Goal: Task Accomplishment & Management: Manage account settings

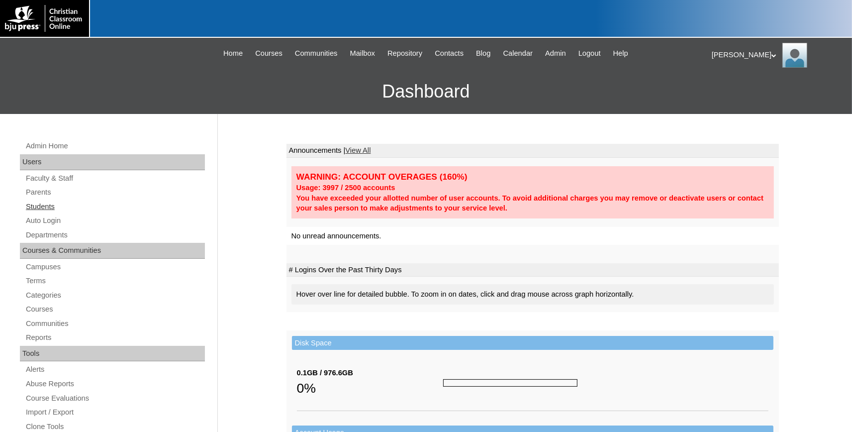
click at [47, 205] on link "Students" at bounding box center [115, 206] width 180 height 12
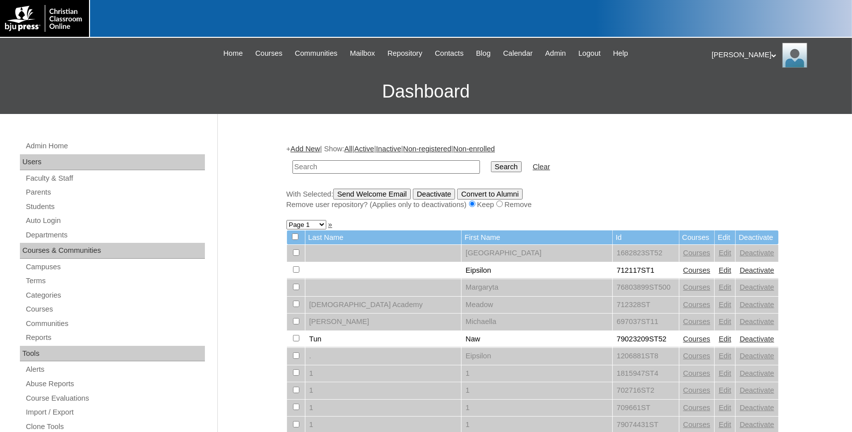
click at [363, 166] on input "text" at bounding box center [385, 166] width 187 height 13
type input "78975921"
click at [491, 172] on input "Search" at bounding box center [506, 166] width 31 height 11
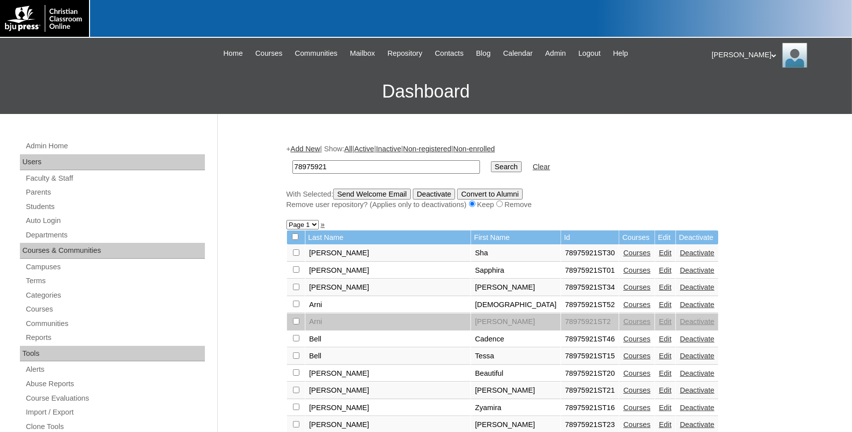
click at [659, 257] on link "Edit" at bounding box center [665, 253] width 12 height 8
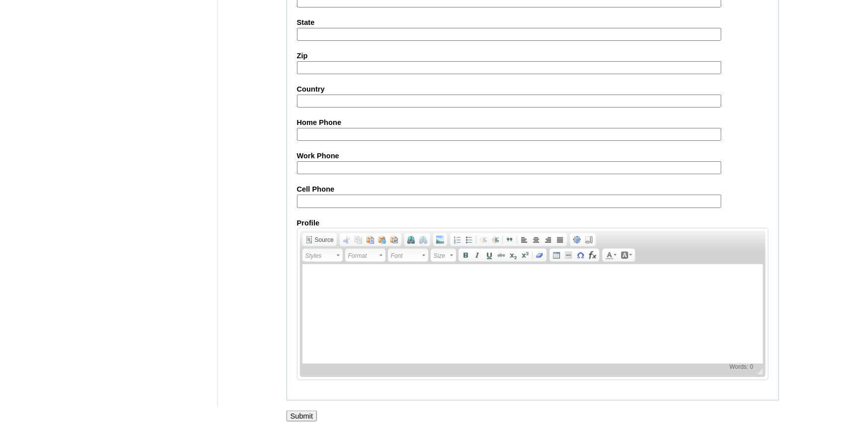
scroll to position [1096, 0]
click at [298, 411] on input "Submit" at bounding box center [301, 415] width 31 height 11
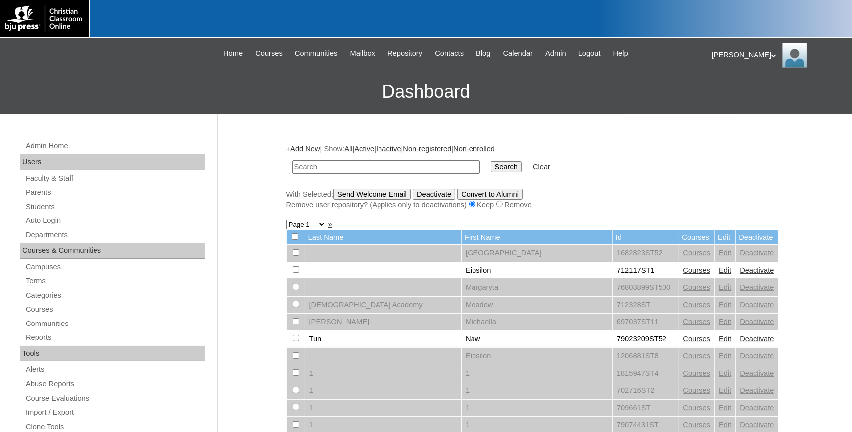
click at [679, 180] on div "+ Add New | Show: All | Active | Inactive | Non-registered | Non-enrolled Searc…" at bounding box center [532, 177] width 492 height 66
